Goal: Information Seeking & Learning: Learn about a topic

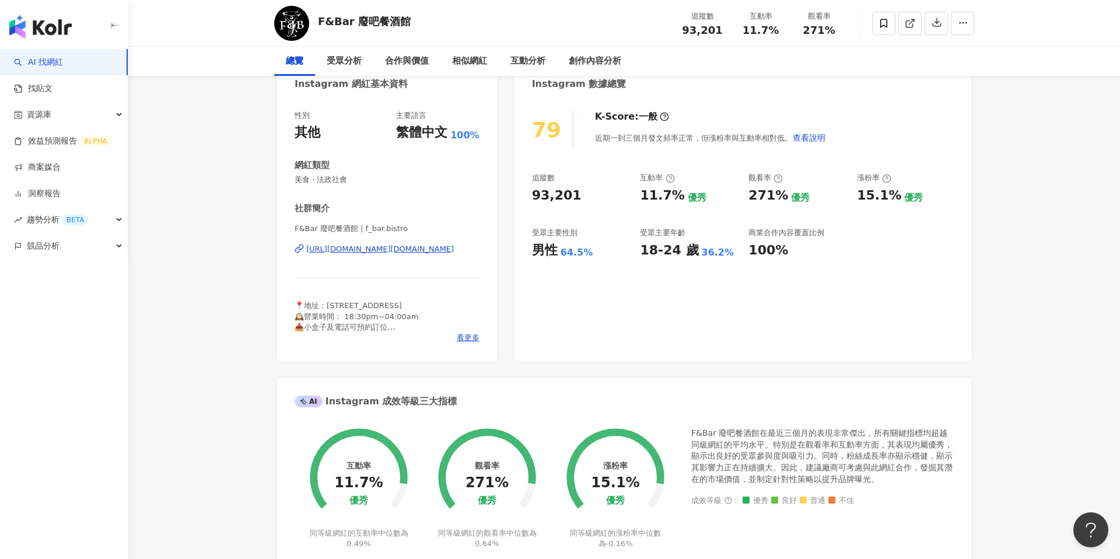
scroll to position [132, 0]
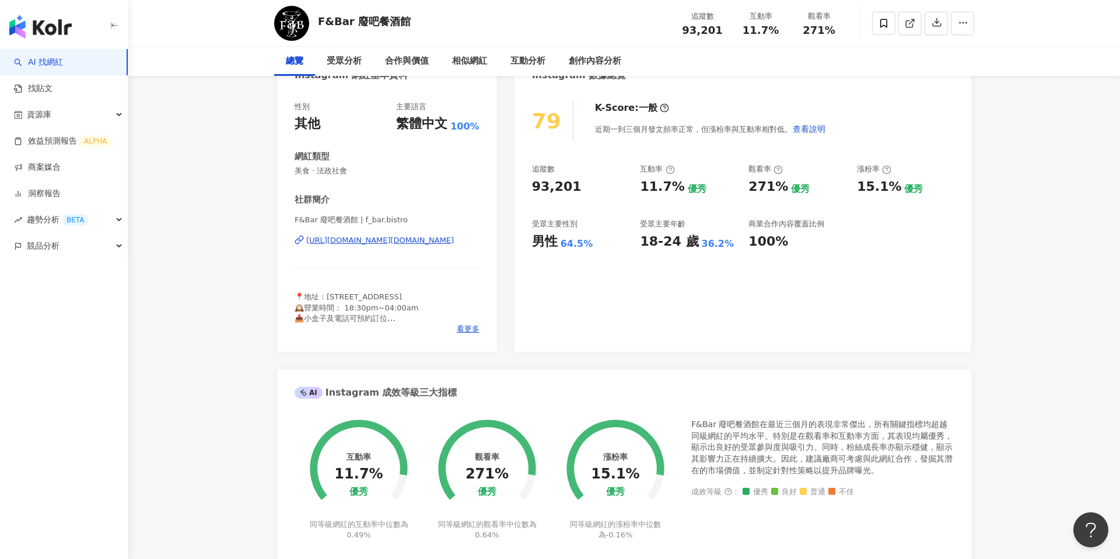
click at [522, 497] on icon at bounding box center [487, 461] width 90 height 74
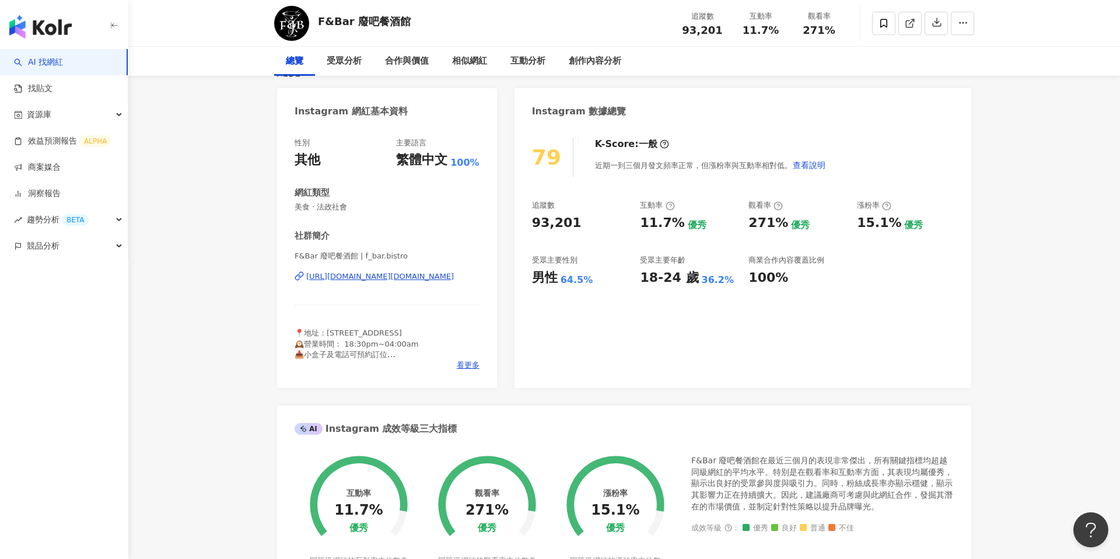
scroll to position [75, 0]
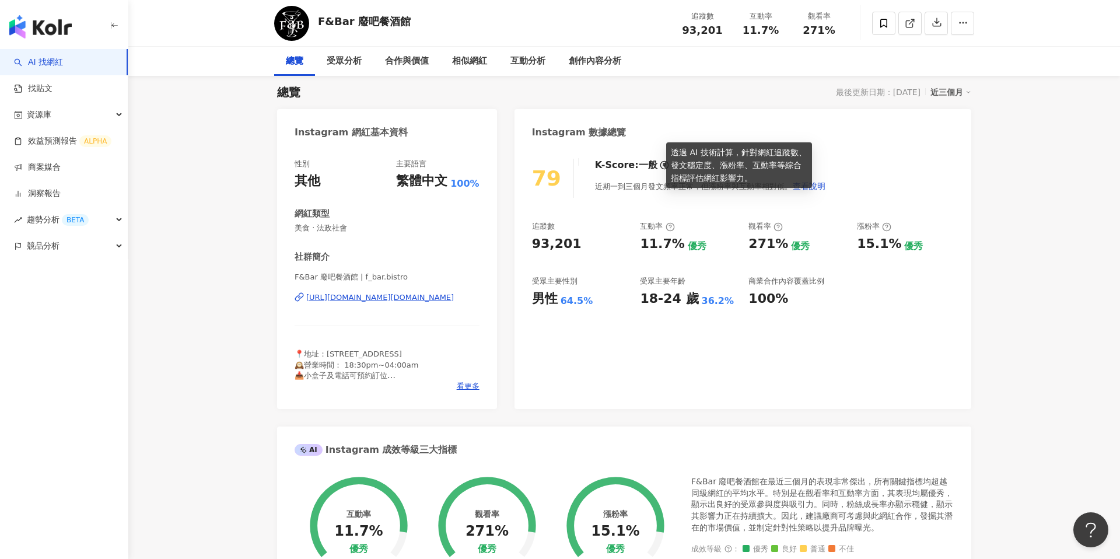
click at [660, 164] on icon at bounding box center [664, 164] width 9 height 9
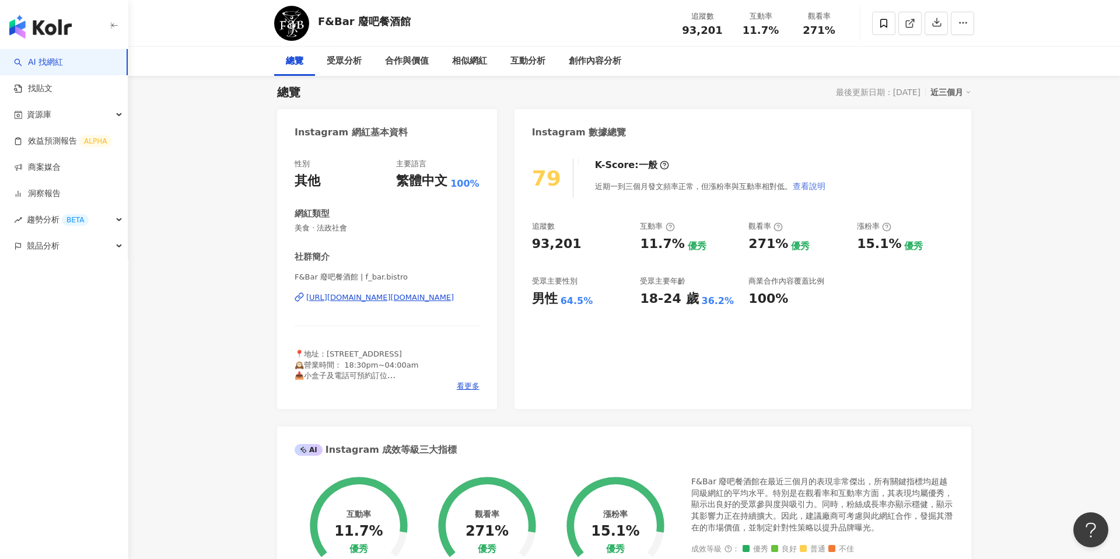
click at [808, 186] on span "查看說明" at bounding box center [809, 185] width 33 height 9
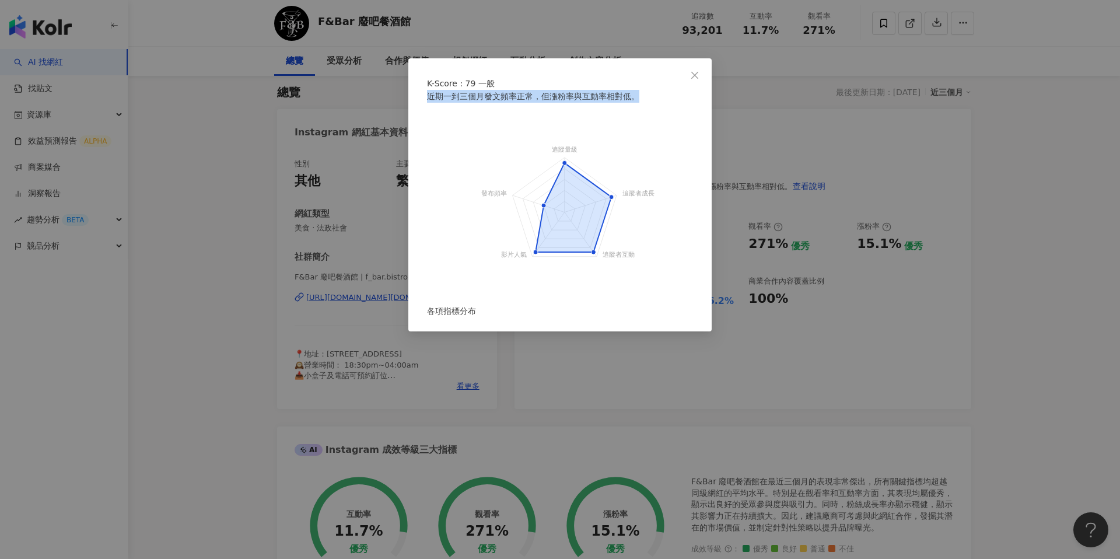
drag, startPoint x: 429, startPoint y: 120, endPoint x: 638, endPoint y: 113, distance: 209.6
click at [639, 113] on div "近期一到三個月發文頻率正常，但漲粉率與互動率相對低。" at bounding box center [560, 102] width 266 height 25
click at [697, 75] on icon "close" at bounding box center [694, 75] width 9 height 9
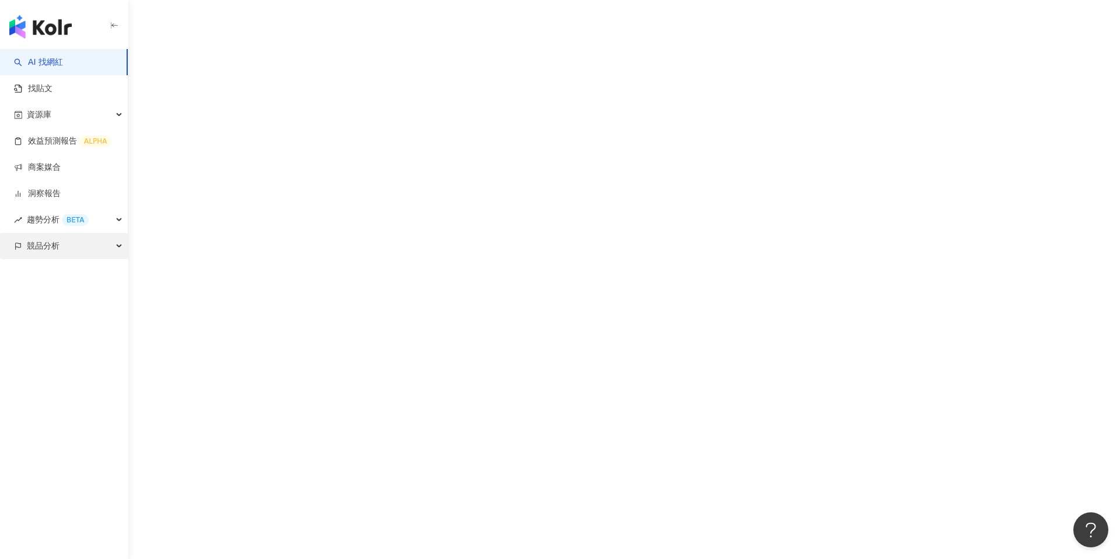
click at [85, 243] on div "競品分析" at bounding box center [64, 246] width 128 height 26
click at [64, 267] on link "品牌帳號分析" at bounding box center [52, 273] width 49 height 12
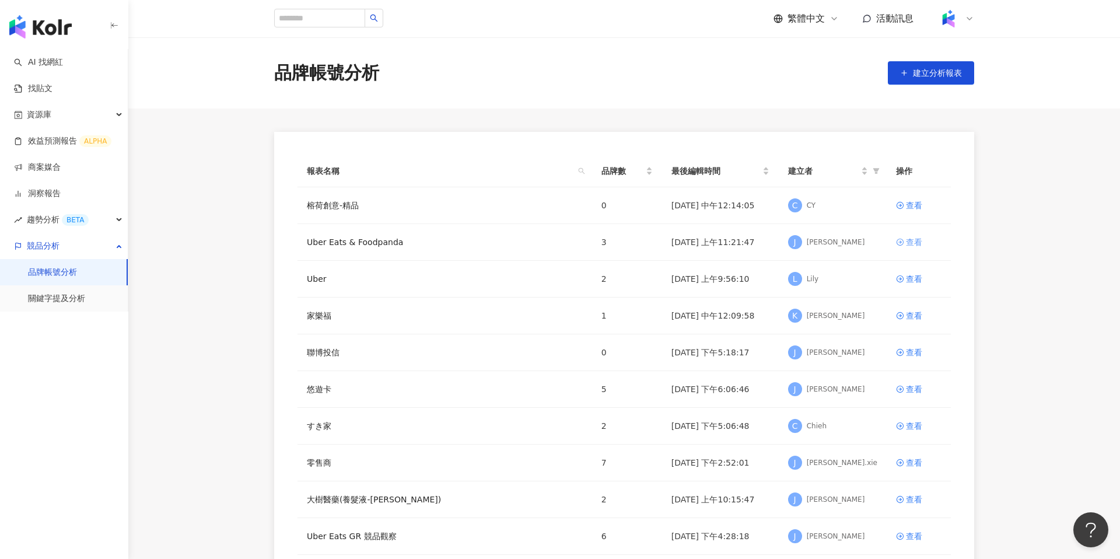
click at [917, 242] on div "查看" at bounding box center [914, 242] width 16 height 13
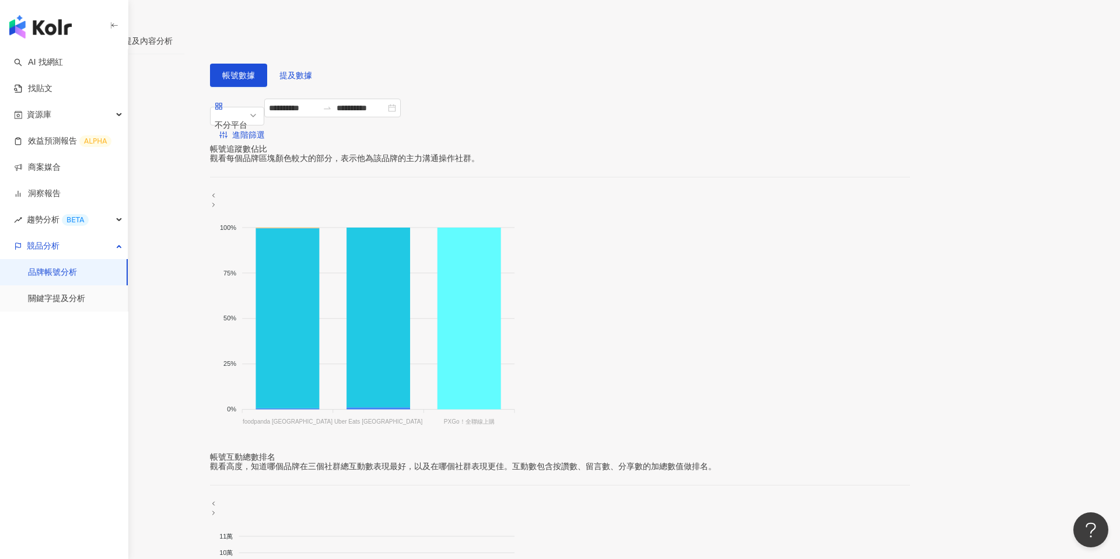
scroll to position [10, 0]
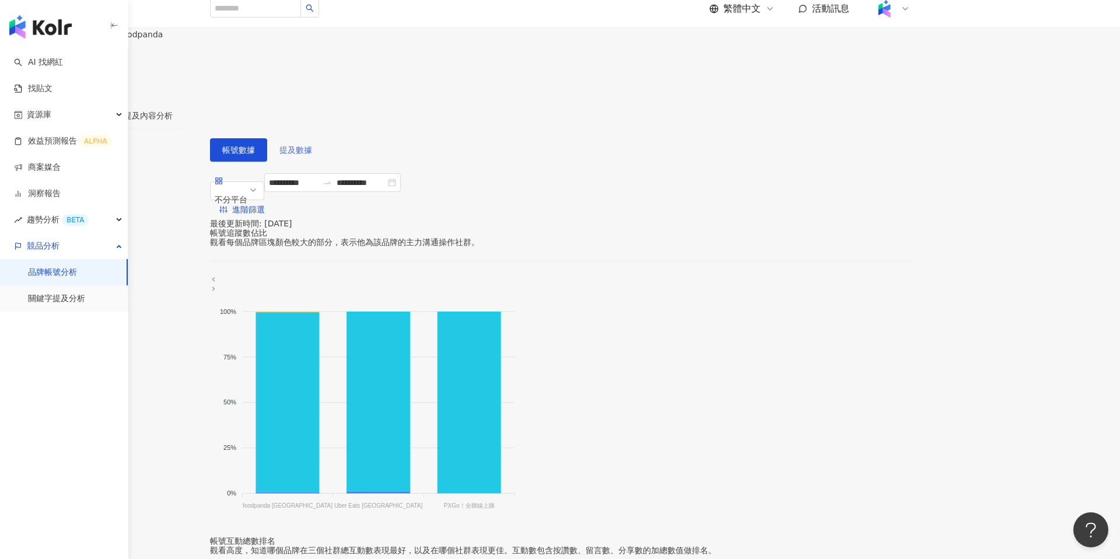
click at [324, 141] on button "提及數據" at bounding box center [295, 149] width 57 height 23
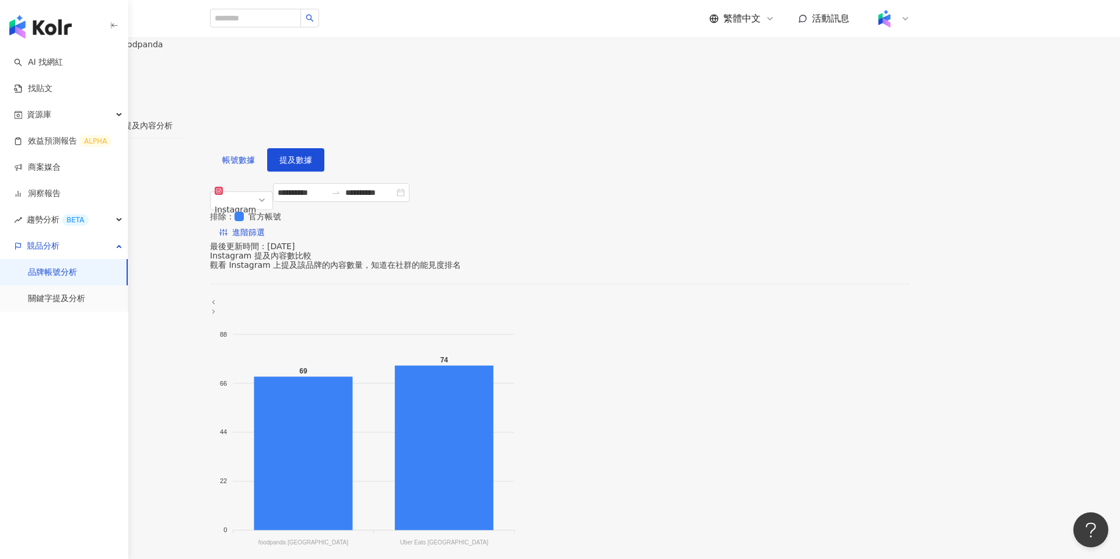
click at [100, 120] on div "帳號分析" at bounding box center [84, 125] width 33 height 13
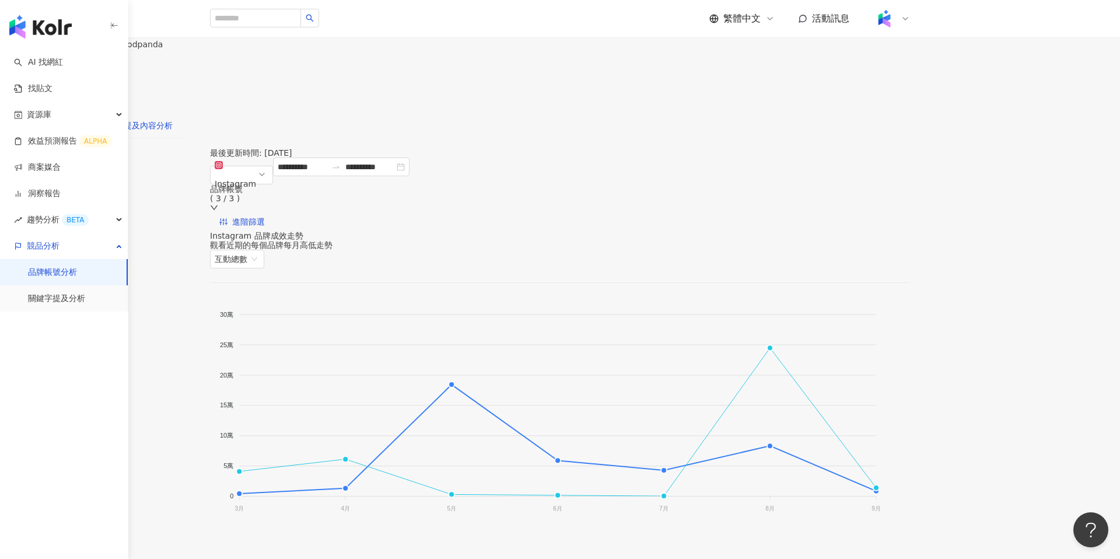
click at [173, 119] on div "提及內容分析" at bounding box center [148, 125] width 49 height 13
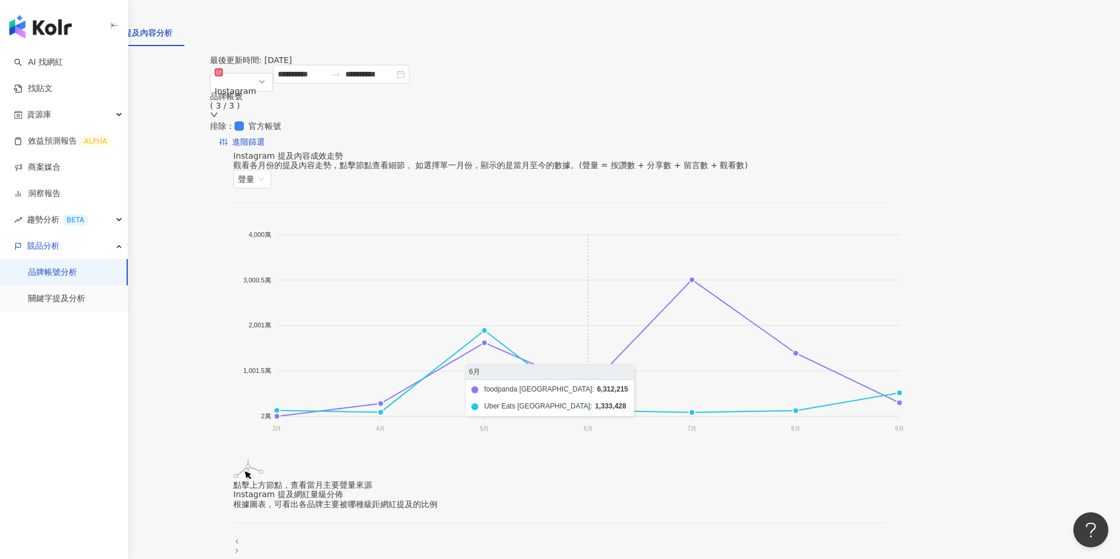
scroll to position [94, 0]
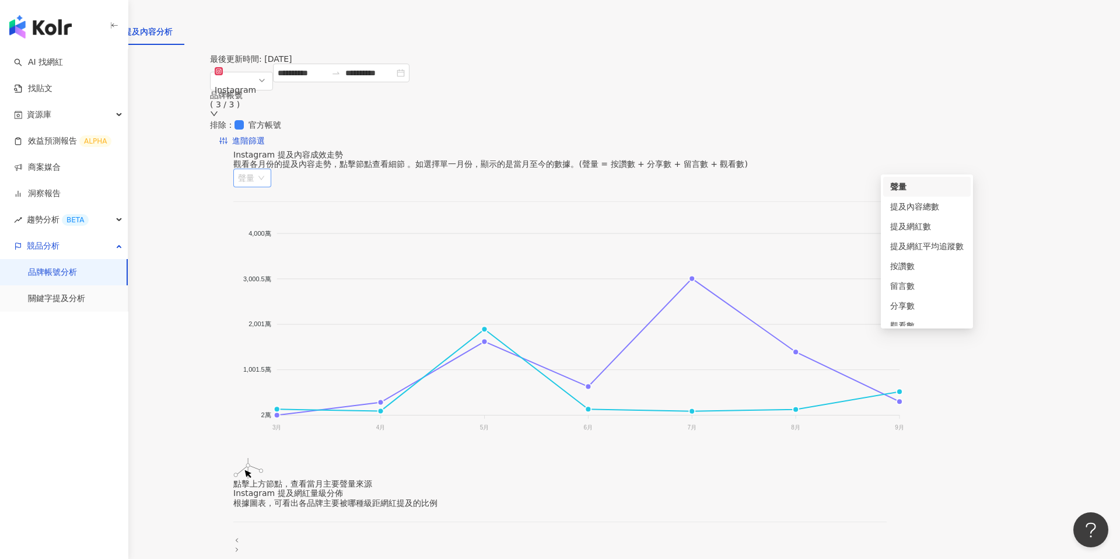
click at [271, 169] on div "聲量" at bounding box center [252, 178] width 38 height 19
click at [268, 93] on span "Instagram" at bounding box center [242, 81] width 54 height 35
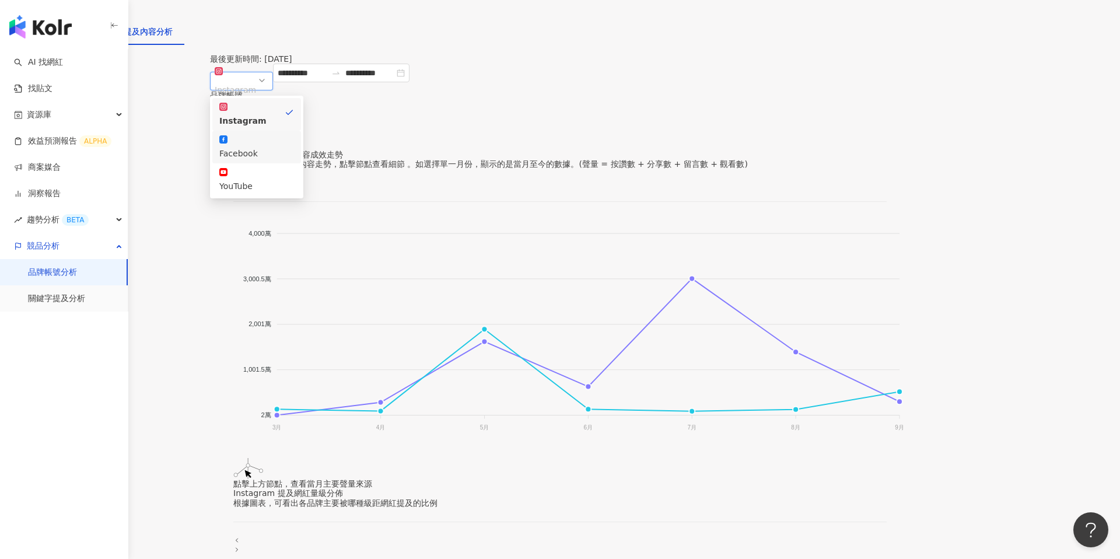
click at [294, 147] on div "Facebook" at bounding box center [256, 153] width 75 height 13
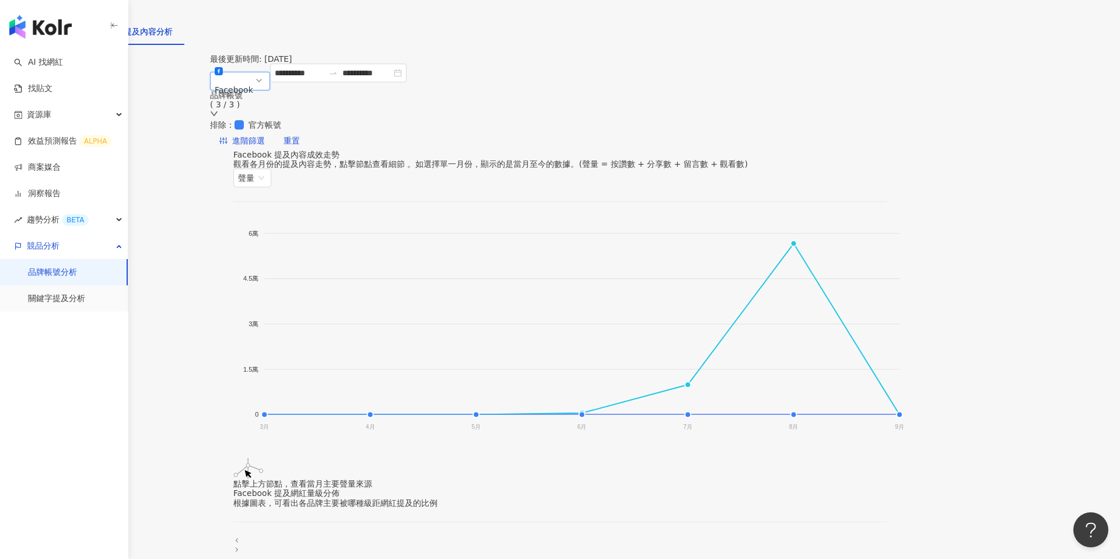
click at [265, 99] on span "Facebook" at bounding box center [240, 81] width 51 height 35
click at [294, 167] on div "YouTube" at bounding box center [256, 180] width 75 height 26
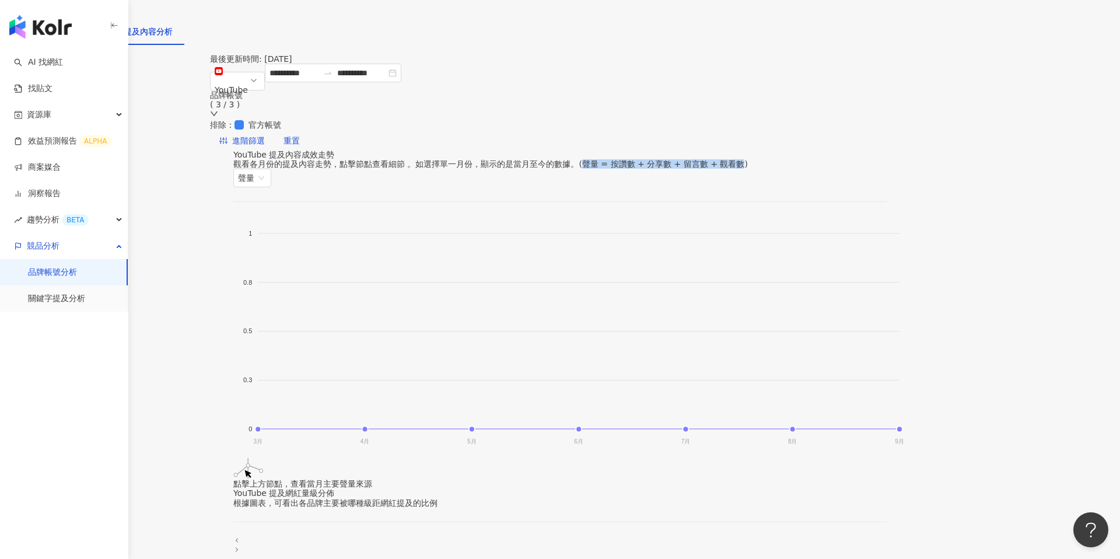
drag, startPoint x: 649, startPoint y: 173, endPoint x: 800, endPoint y: 173, distance: 151.1
click at [800, 169] on div "觀看各月份的提及內容走勢，點擊節點查看細節 。如選擇單一月份，顯示的是當月至今的數據。(聲量 = 按讚數 + 分享數 + 留言數 + 觀看數)" at bounding box center [559, 163] width 653 height 9
copy div "聲量 = 按讚數 + 分享數 + 留言數 + 觀看數"
click at [260, 99] on span "YouTube" at bounding box center [238, 81] width 46 height 35
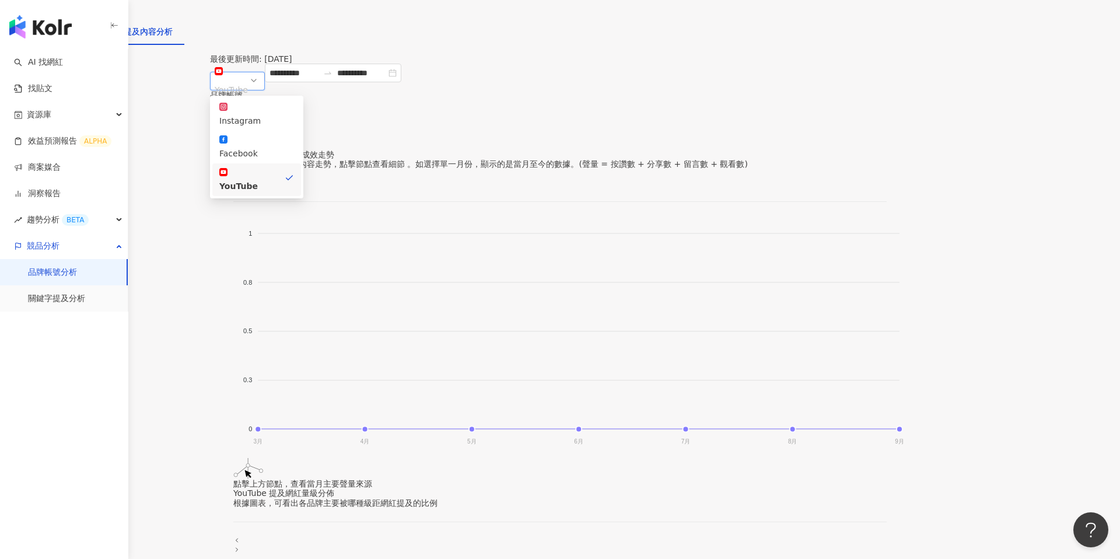
click at [260, 99] on span "YouTube" at bounding box center [238, 81] width 46 height 35
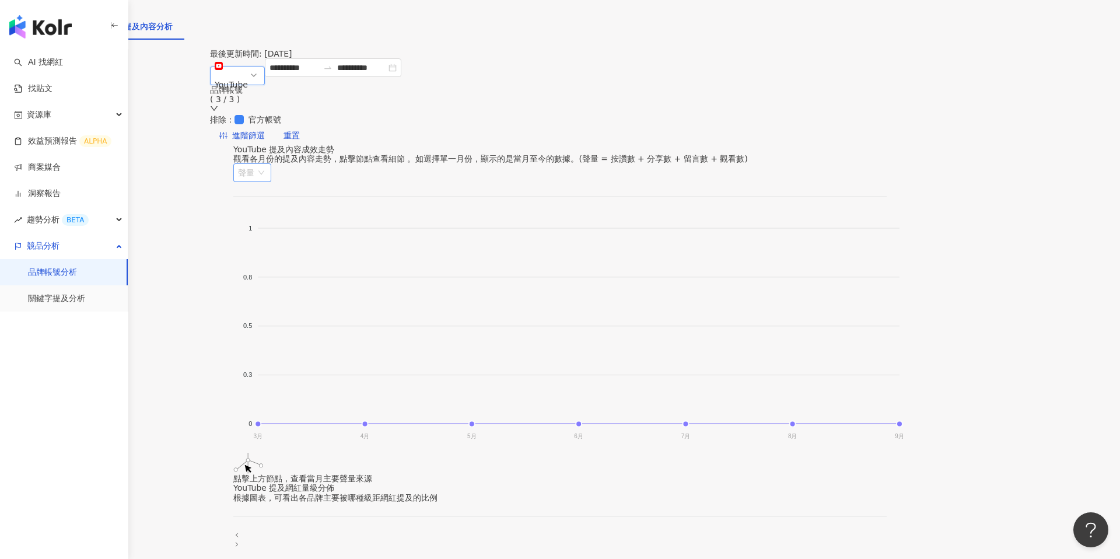
click at [267, 164] on span "聲量" at bounding box center [252, 173] width 29 height 18
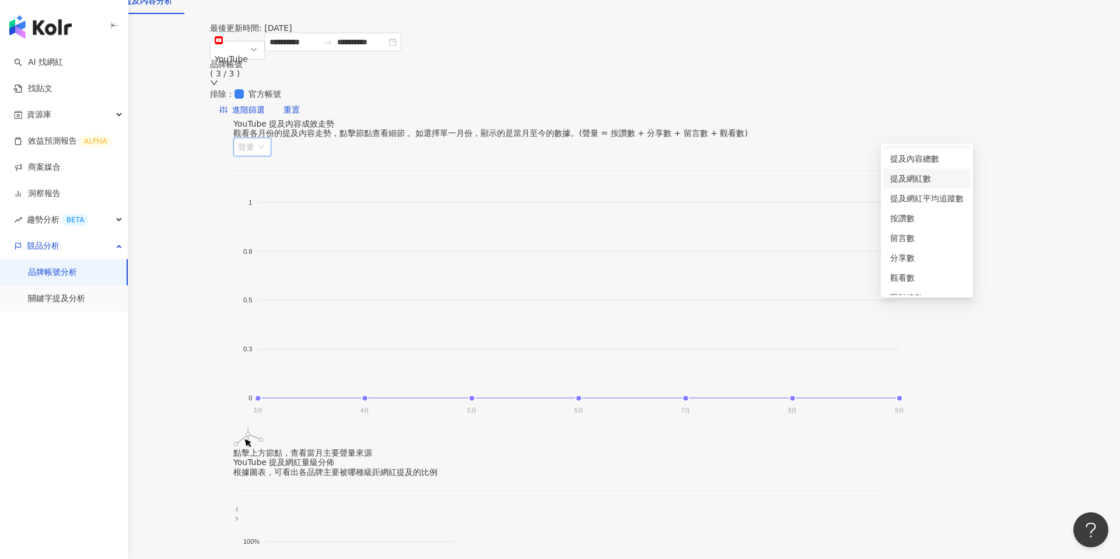
scroll to position [16, 0]
click at [916, 153] on div "提及內容總數" at bounding box center [927, 159] width 74 height 13
click at [299, 138] on span "提及內容總數" at bounding box center [268, 147] width 61 height 18
click at [918, 175] on div "提及網紅數" at bounding box center [927, 179] width 74 height 13
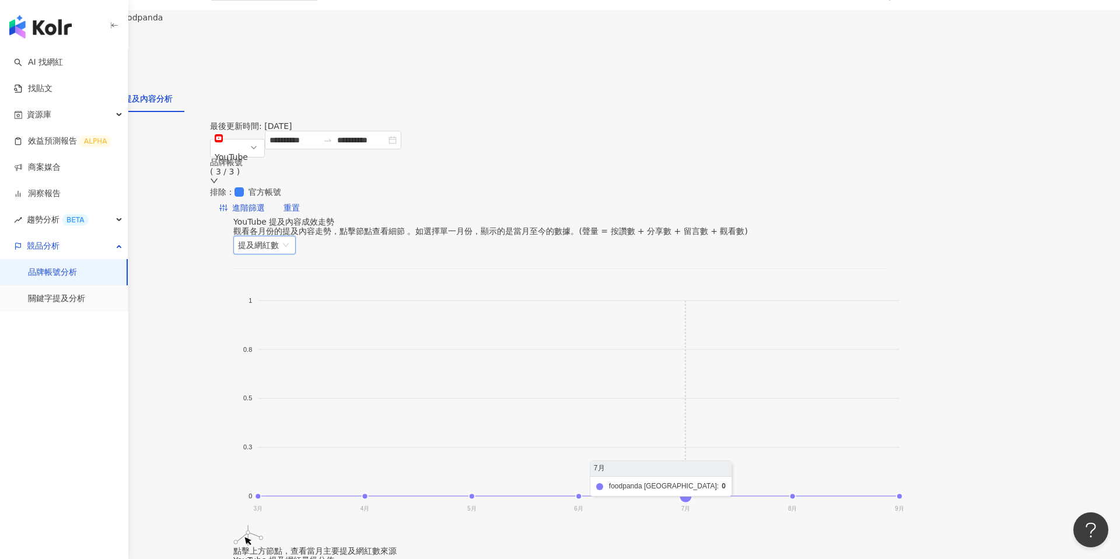
scroll to position [0, 0]
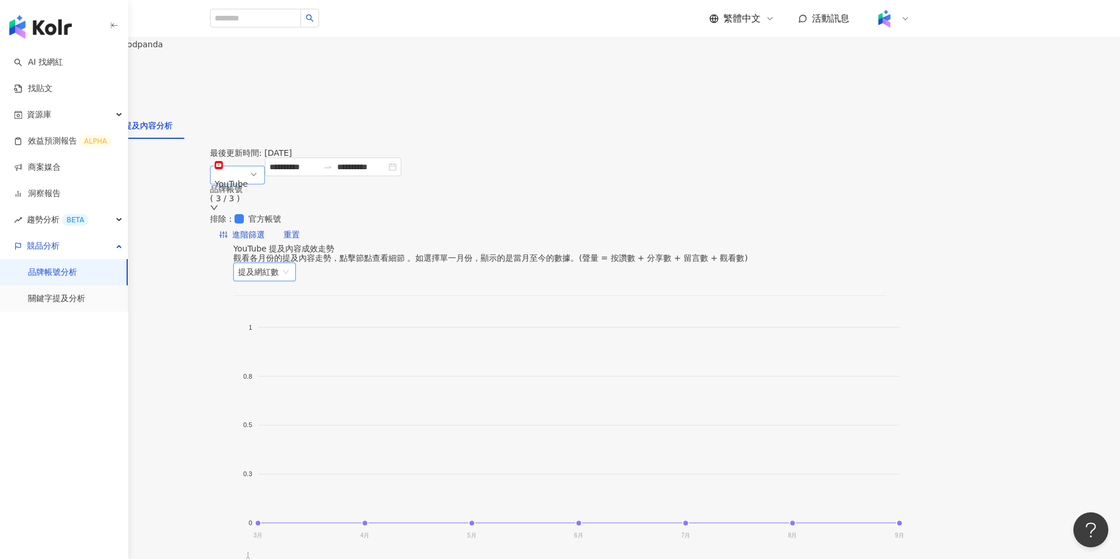
click at [265, 184] on div "YouTube fb yt Instagram Facebook YouTube" at bounding box center [237, 175] width 55 height 19
click at [294, 219] on div "Instagram" at bounding box center [256, 214] width 75 height 13
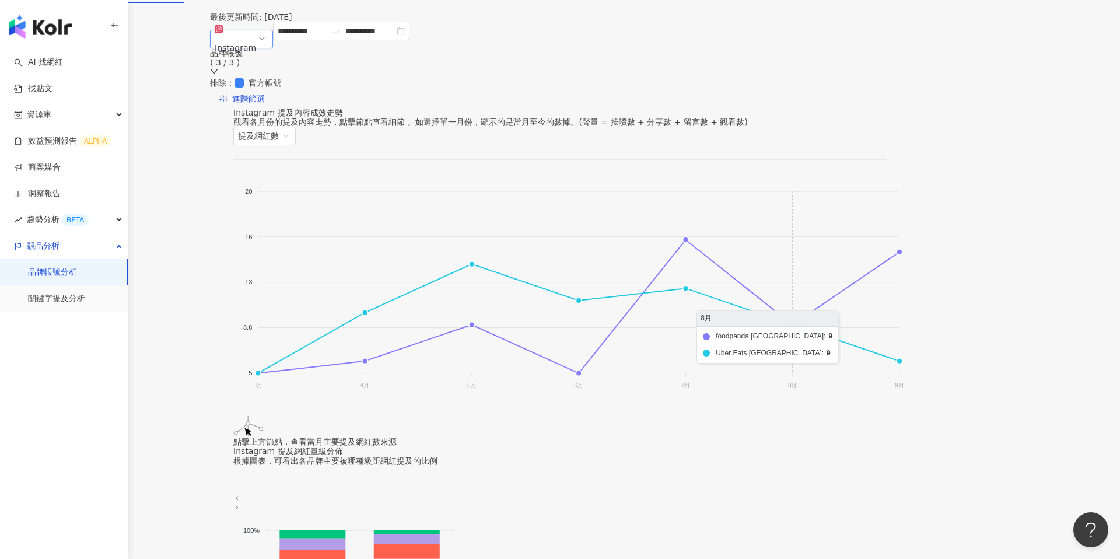
scroll to position [139, 0]
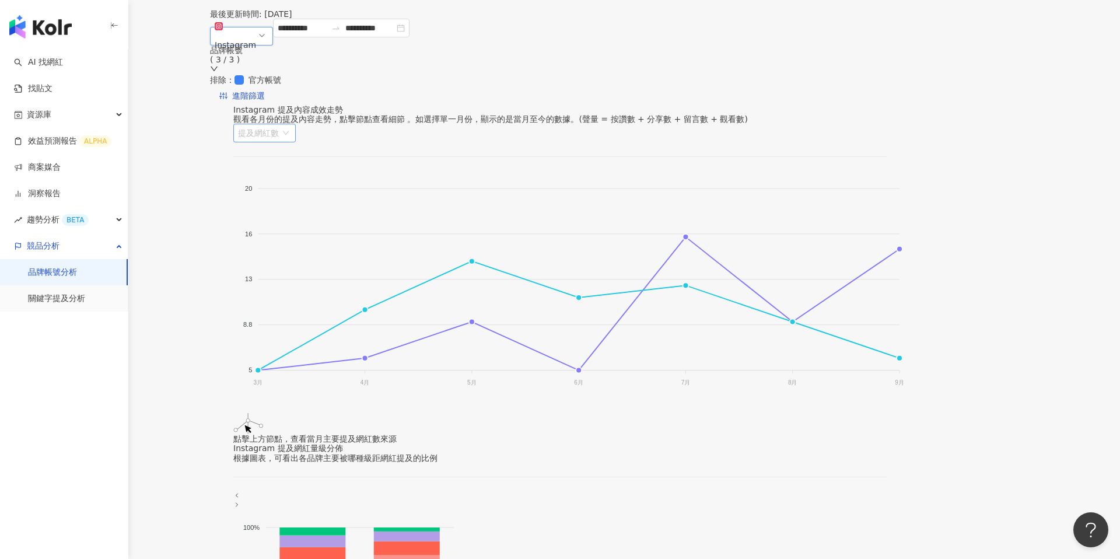
click at [291, 125] on span "提及網紅數" at bounding box center [264, 133] width 53 height 18
click at [899, 204] on div "按讚數" at bounding box center [927, 204] width 74 height 13
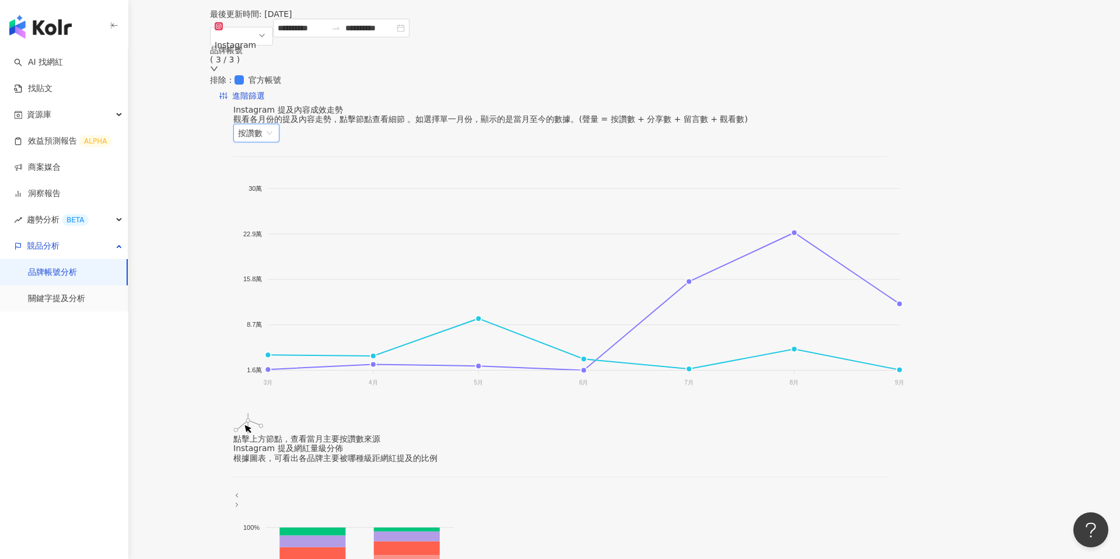
click at [887, 107] on div "Instagram 提及內容成效走勢 觀看各月份的提及內容走勢，點擊節點查看細節 。如選擇單一月份，顯示的是當月至今的數據。(聲量 = 按讚數 + 分享數 +…" at bounding box center [559, 123] width 653 height 37
click at [275, 124] on span "按讚數" at bounding box center [256, 133] width 37 height 18
click at [898, 265] on div "互動總數" at bounding box center [927, 271] width 74 height 13
click at [283, 124] on span "互動總數" at bounding box center [260, 133] width 45 height 18
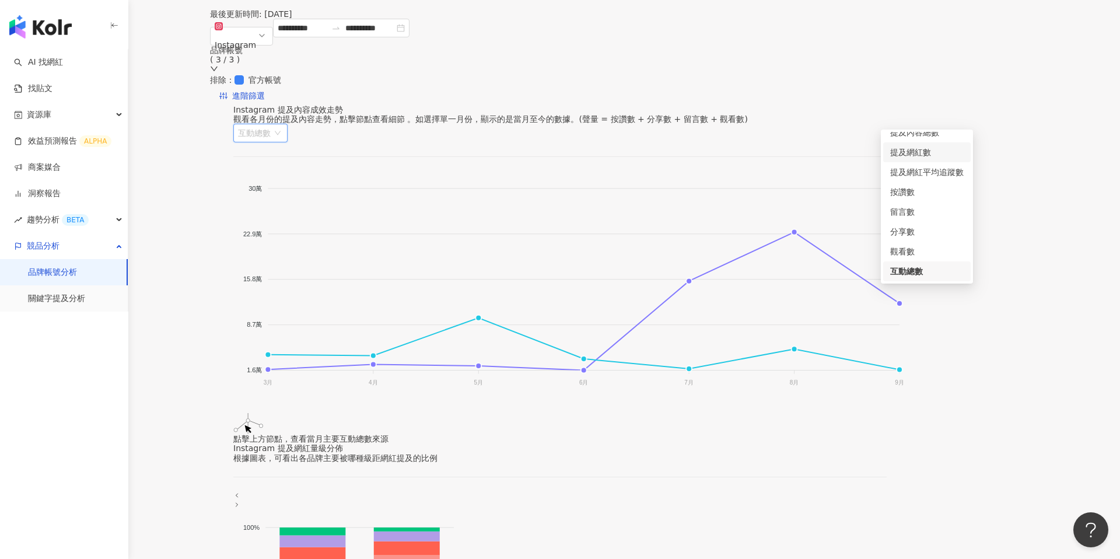
scroll to position [0, 0]
click at [910, 139] on div "聲量" at bounding box center [927, 141] width 74 height 13
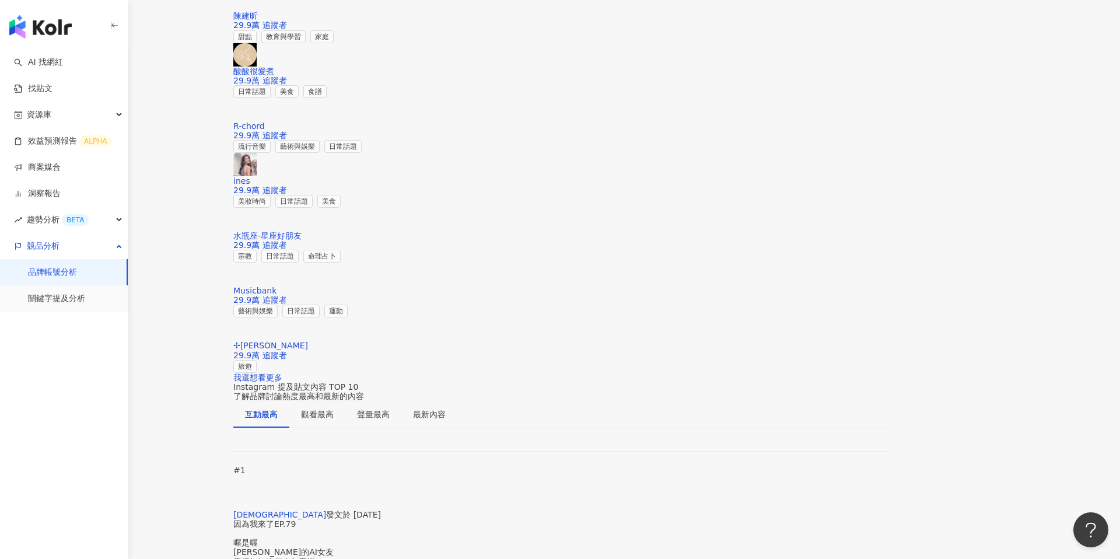
scroll to position [1677, 0]
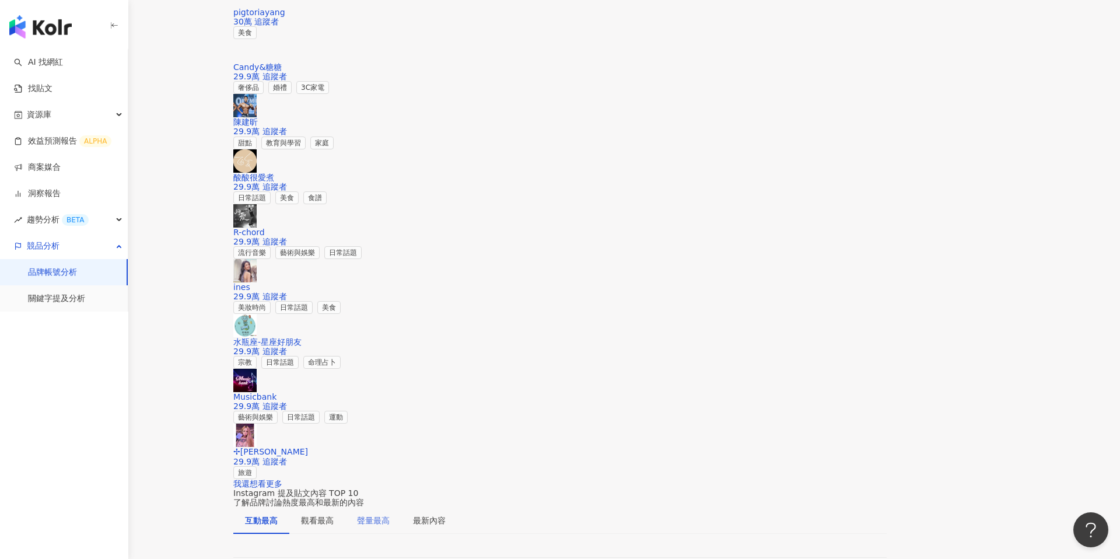
click at [401, 507] on div "聲量最高" at bounding box center [373, 520] width 56 height 27
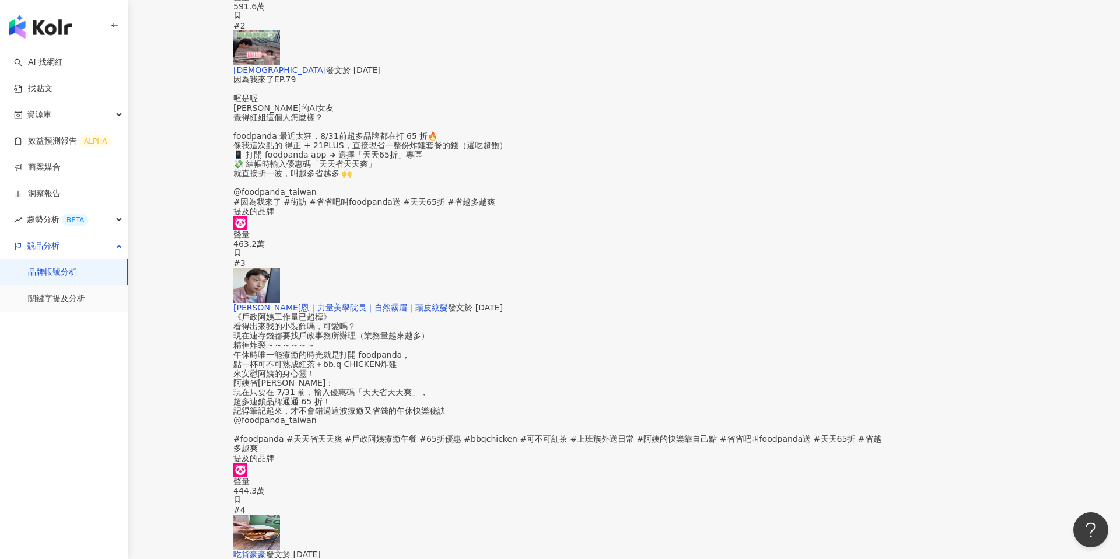
scroll to position [2830, 0]
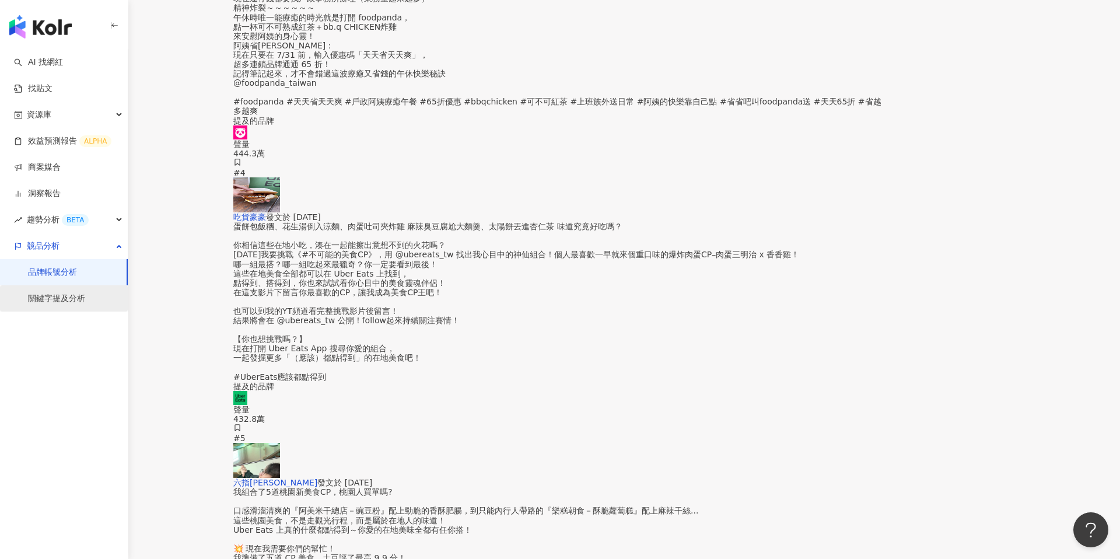
click at [79, 293] on link "關鍵字提及分析" at bounding box center [56, 299] width 57 height 12
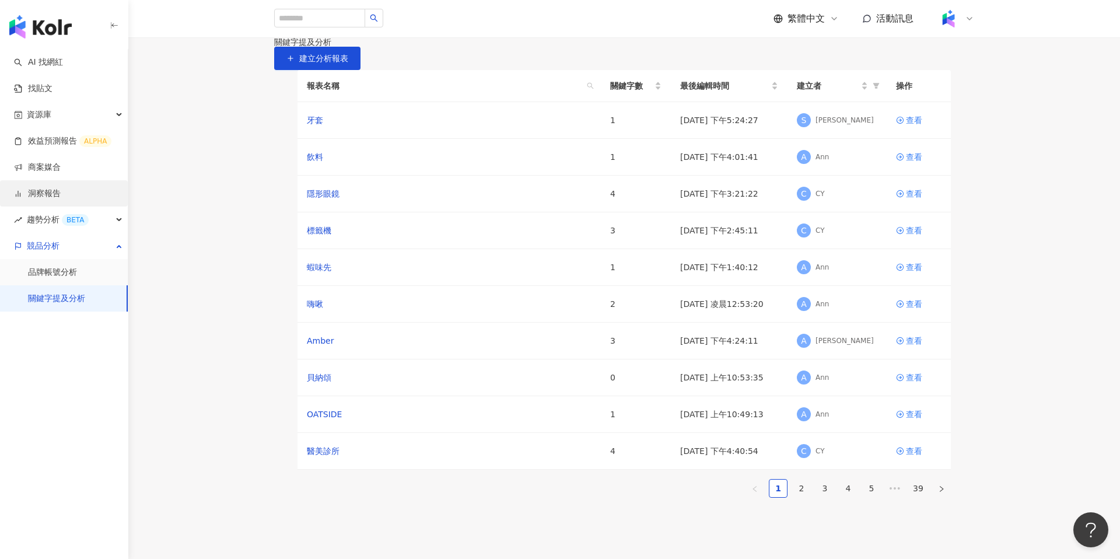
click at [58, 200] on link "洞察報告" at bounding box center [37, 194] width 47 height 12
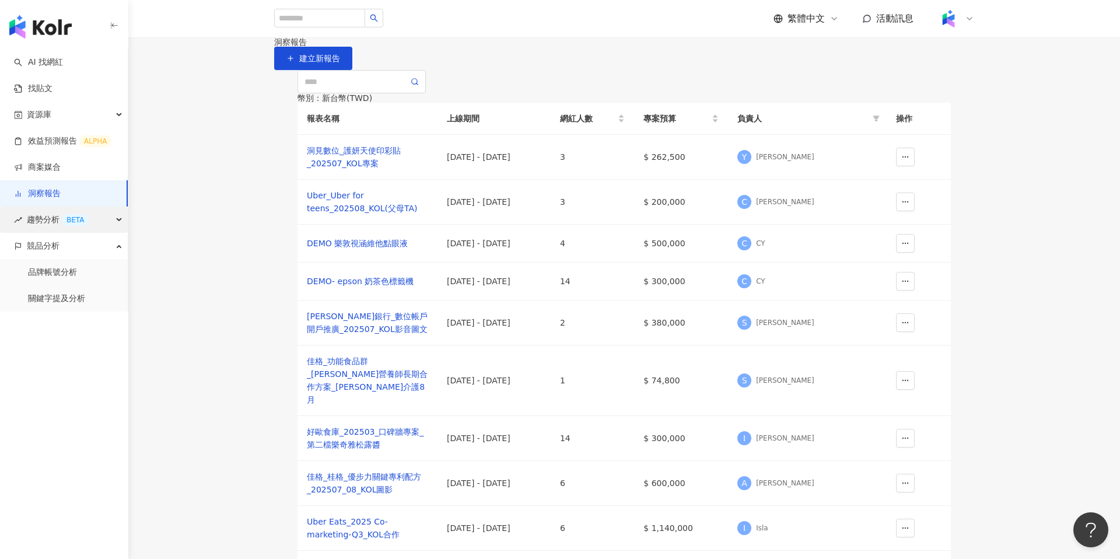
click at [43, 221] on span "趨勢分析 BETA" at bounding box center [58, 220] width 62 height 26
click at [48, 251] on link "Hashtag 排行" at bounding box center [54, 246] width 53 height 12
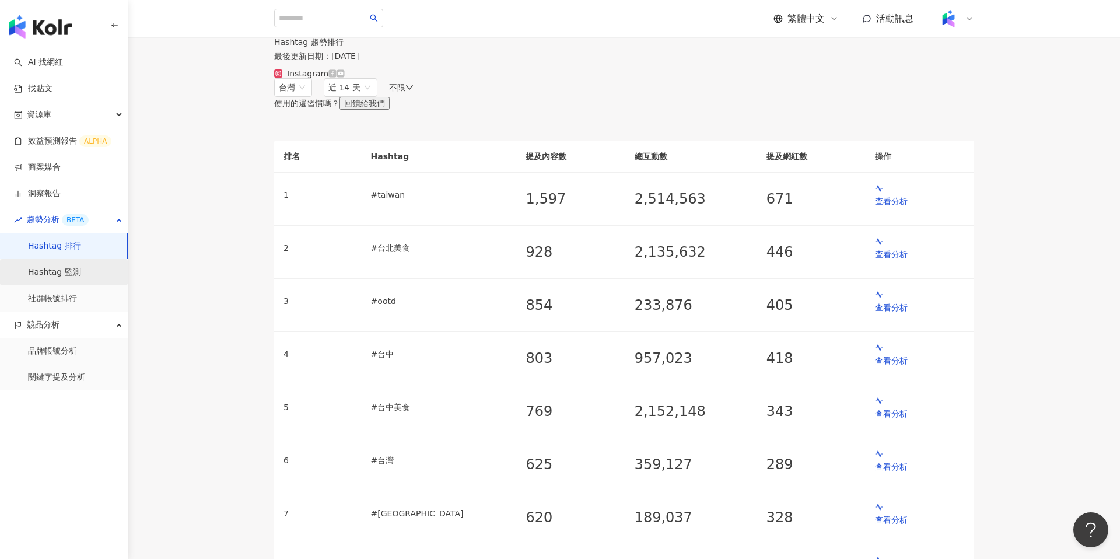
click at [52, 277] on link "Hashtag 監測" at bounding box center [54, 273] width 53 height 12
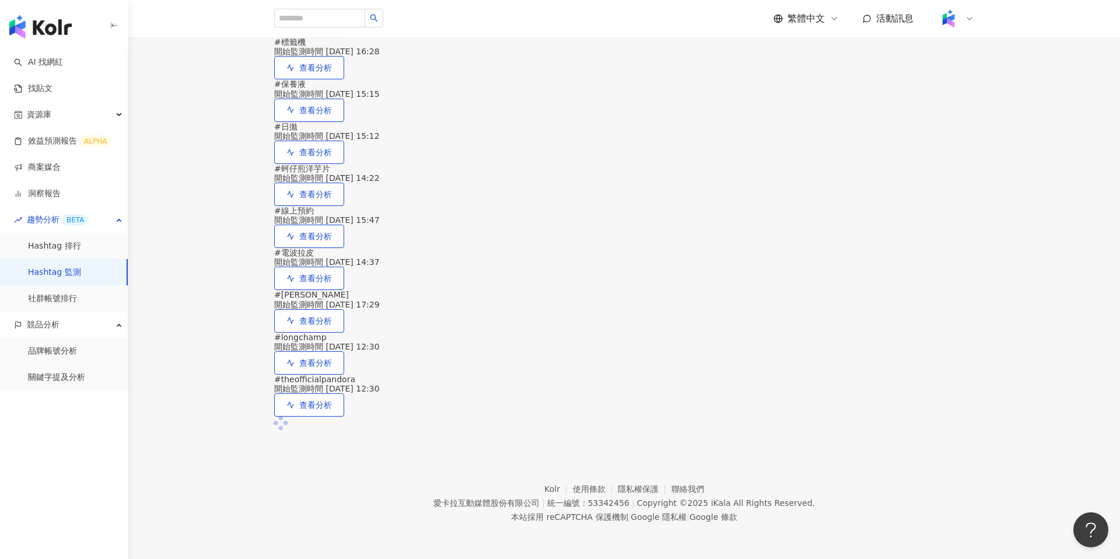
scroll to position [141, 0]
click at [295, 114] on icon "button" at bounding box center [290, 110] width 8 height 8
click at [332, 115] on span "查看分析" at bounding box center [315, 110] width 33 height 9
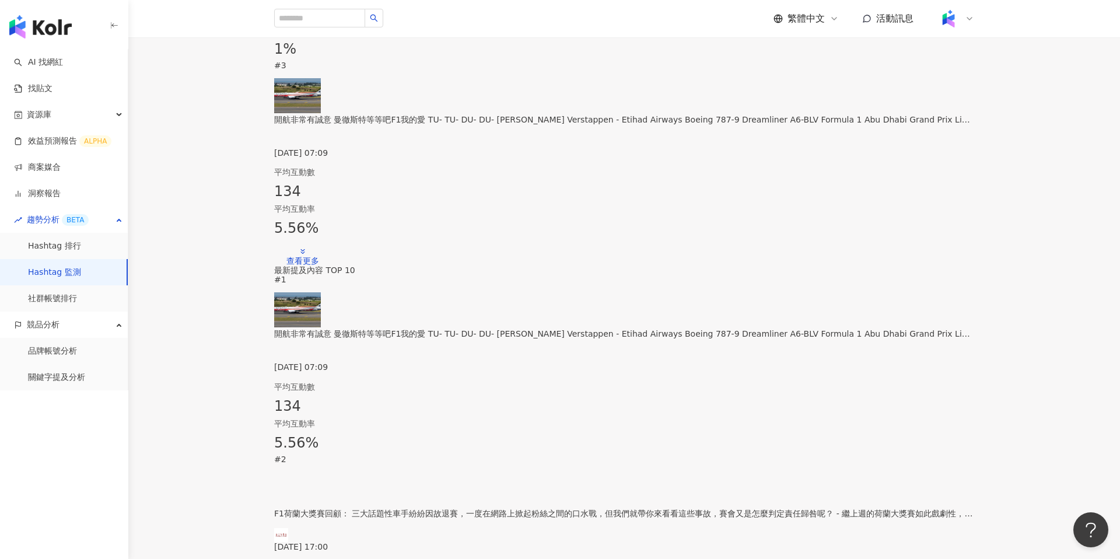
scroll to position [714, 0]
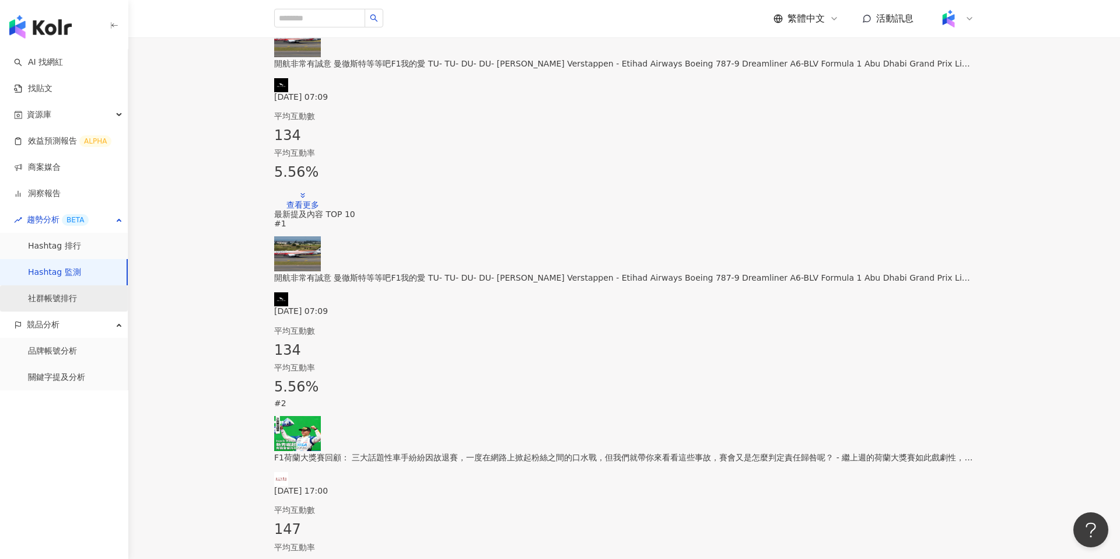
click at [63, 293] on link "社群帳號排行" at bounding box center [52, 299] width 49 height 12
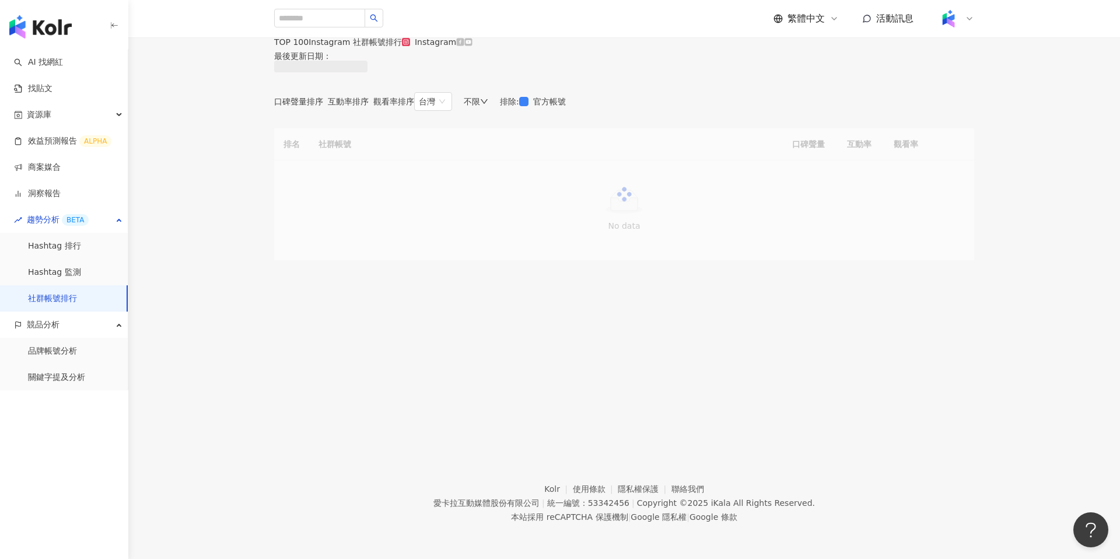
click at [813, 212] on div at bounding box center [624, 194] width 700 height 132
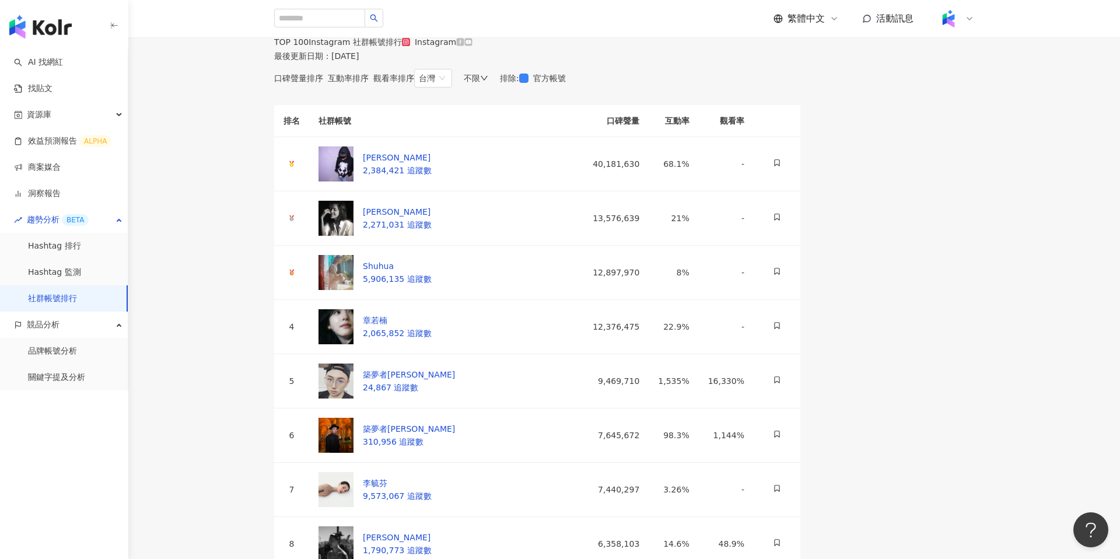
click at [649, 137] on th "口碑聲量" at bounding box center [614, 121] width 70 height 32
click at [414, 83] on span "觀看率排序" at bounding box center [393, 78] width 41 height 9
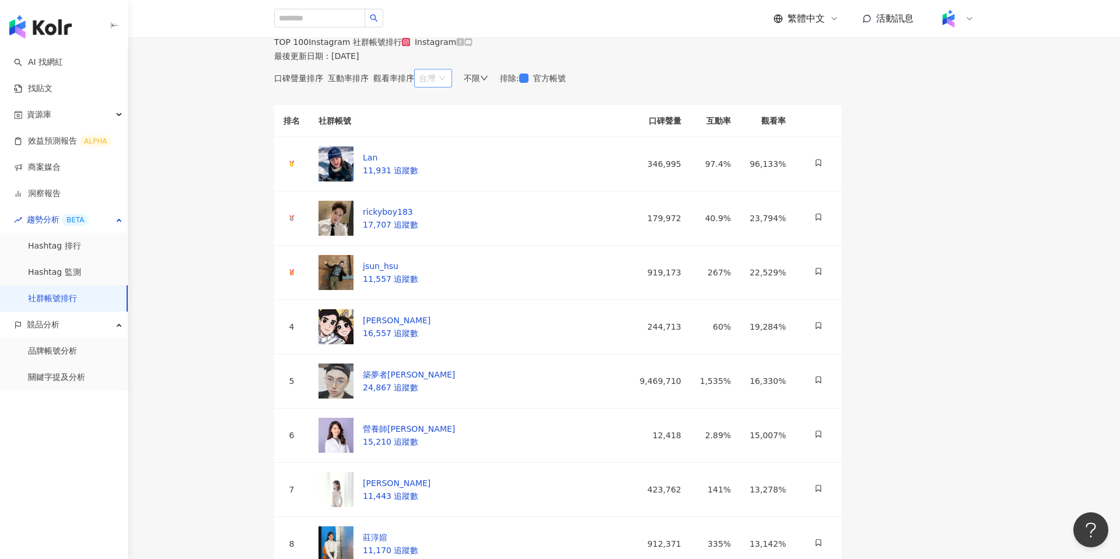
click at [448, 87] on span "台灣" at bounding box center [433, 78] width 29 height 18
click at [300, 83] on span "口碑聲量排序" at bounding box center [298, 78] width 49 height 9
